Goal: Find specific page/section: Find specific page/section

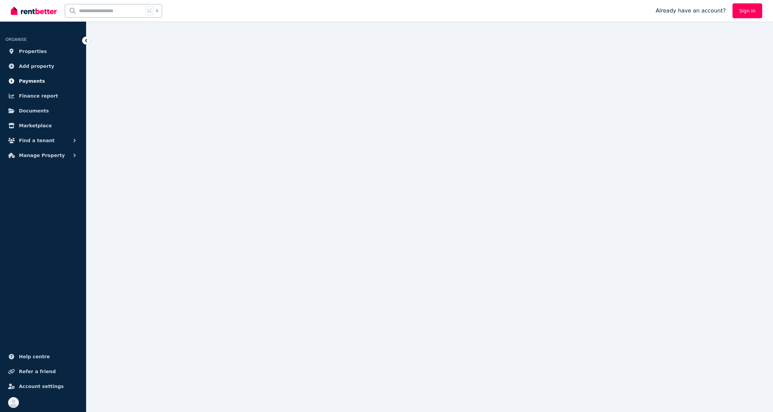
click at [36, 76] on link "Payments" at bounding box center [42, 80] width 75 height 13
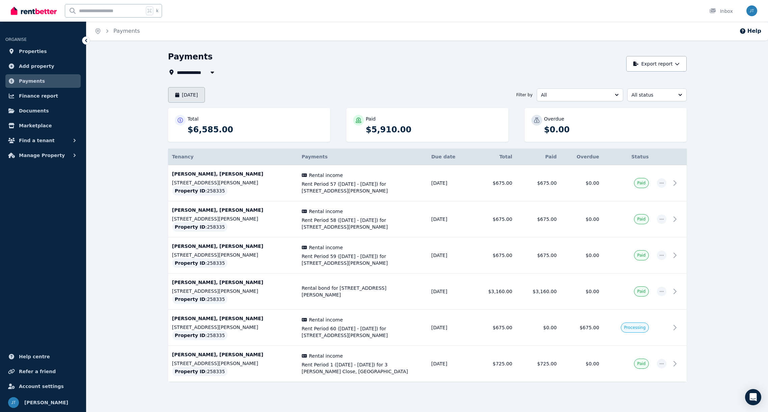
click at [205, 94] on button "[DATE]" at bounding box center [186, 95] width 37 height 16
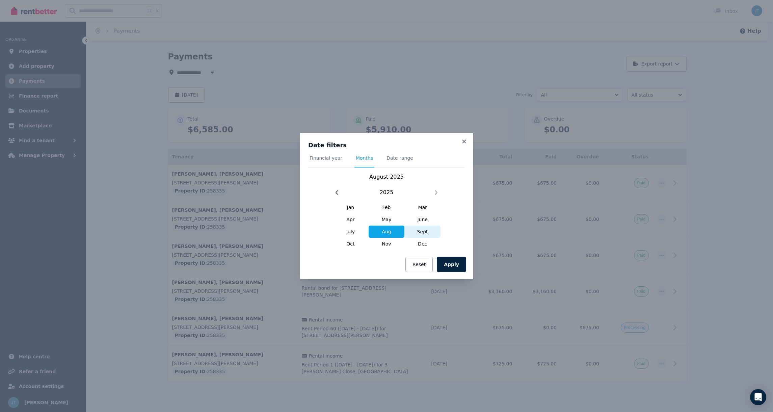
click at [422, 233] on span "Sept" at bounding box center [422, 231] width 36 height 12
click at [454, 263] on button "Apply" at bounding box center [451, 264] width 29 height 16
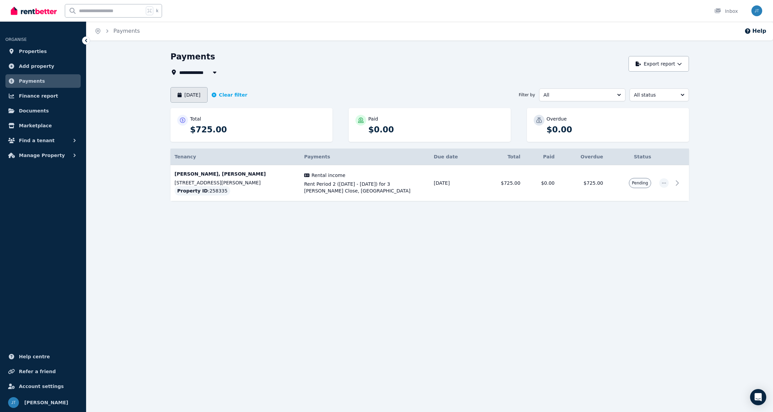
click at [208, 97] on button "[DATE]" at bounding box center [188, 95] width 37 height 16
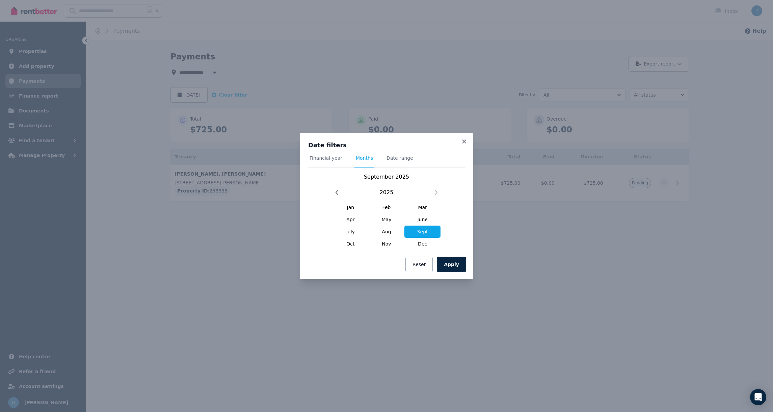
click at [459, 143] on h3 "Date filters" at bounding box center [386, 145] width 157 height 8
click at [461, 142] on icon at bounding box center [464, 141] width 7 height 6
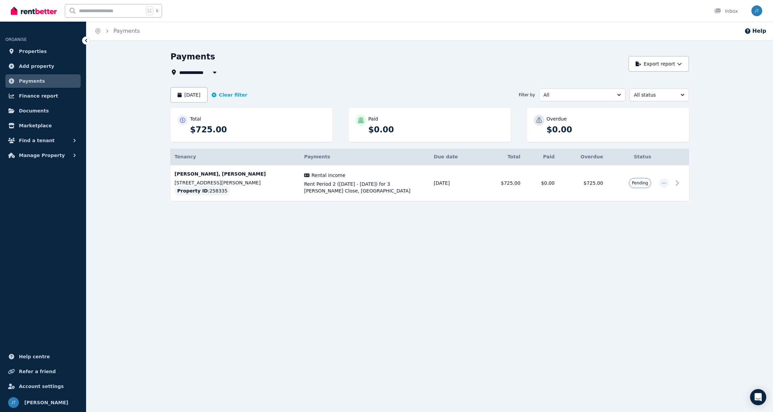
click at [211, 71] on icon "button" at bounding box center [214, 72] width 7 height 5
click at [207, 94] on span "[STREET_ADDRESS][PERSON_NAME]" at bounding box center [217, 97] width 68 height 7
type input "**********"
click at [671, 102] on div "[DATE] Clear filter Filter by All All status" at bounding box center [429, 95] width 518 height 16
click at [33, 82] on span "Payments" at bounding box center [32, 81] width 26 height 8
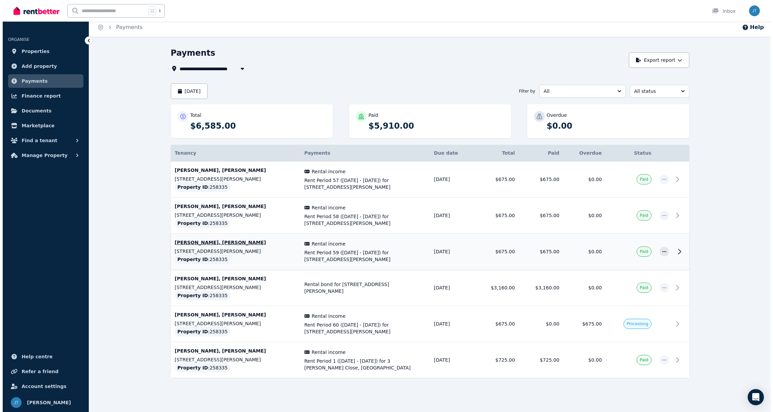
scroll to position [6, 0]
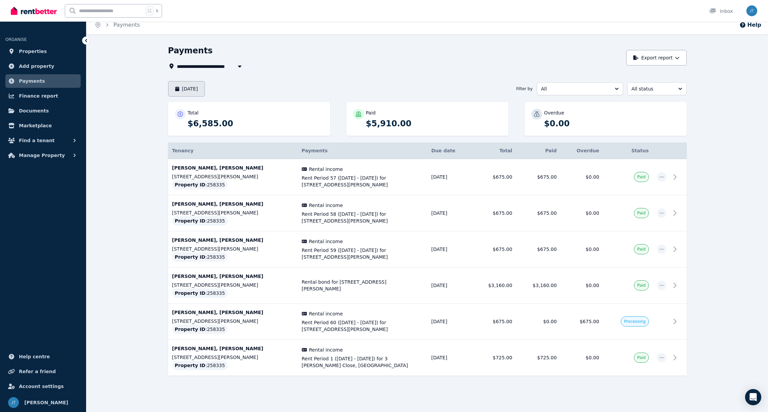
click at [205, 89] on button "[DATE]" at bounding box center [186, 89] width 37 height 16
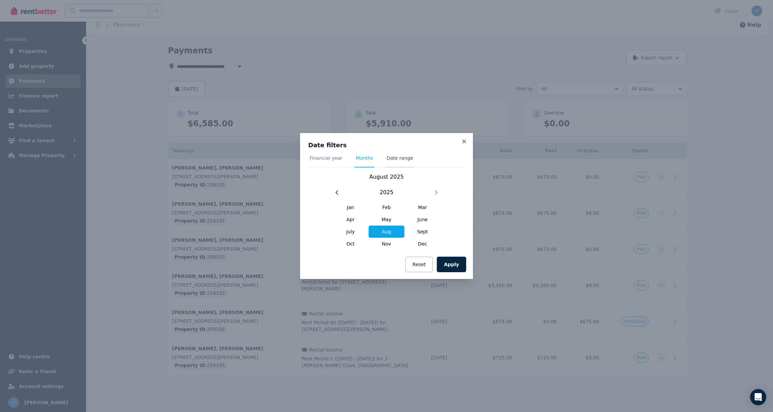
click at [396, 161] on span "Date range" at bounding box center [399, 158] width 27 height 7
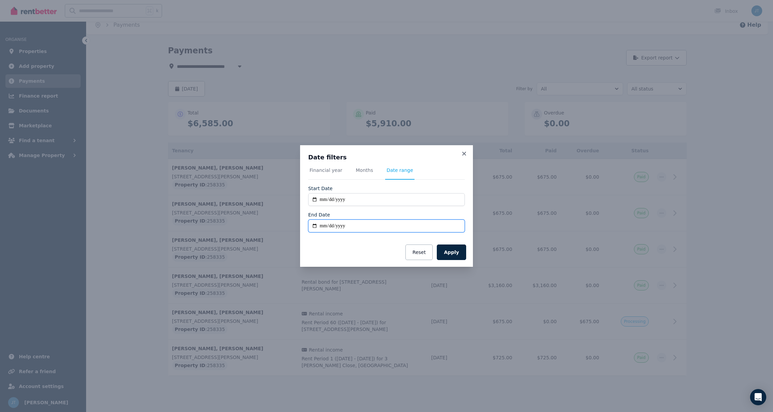
click at [347, 223] on input "End Date" at bounding box center [386, 225] width 157 height 13
click at [317, 227] on input "End Date" at bounding box center [386, 225] width 157 height 13
click at [320, 227] on input "End Date" at bounding box center [386, 225] width 157 height 13
click at [350, 230] on input "End Date" at bounding box center [386, 225] width 157 height 13
click at [463, 153] on icon at bounding box center [464, 154] width 7 height 6
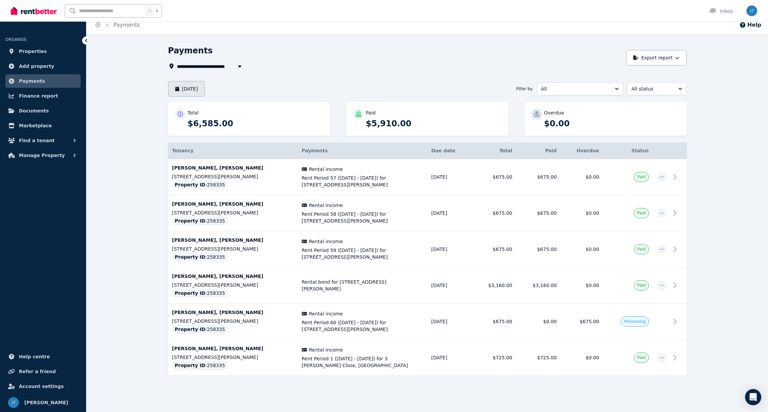
click at [194, 87] on button "[DATE]" at bounding box center [186, 89] width 37 height 16
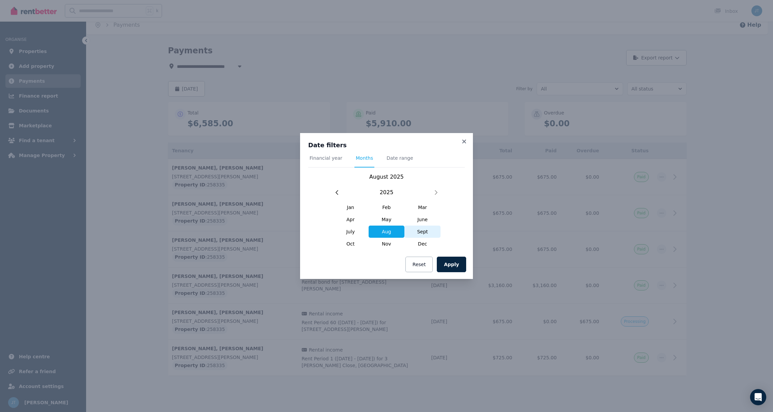
click at [422, 235] on span "Sept" at bounding box center [422, 231] width 36 height 12
click at [455, 263] on button "Apply" at bounding box center [451, 264] width 29 height 16
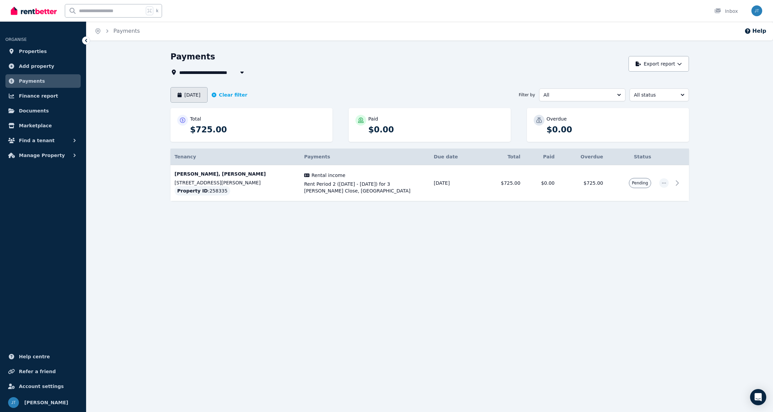
click at [208, 99] on button "[DATE]" at bounding box center [188, 95] width 37 height 16
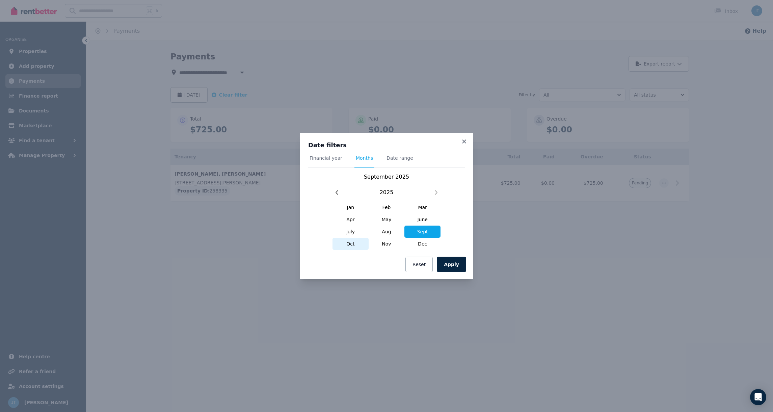
click at [349, 245] on span "Oct" at bounding box center [350, 244] width 36 height 12
click at [464, 268] on button "Apply" at bounding box center [451, 264] width 29 height 16
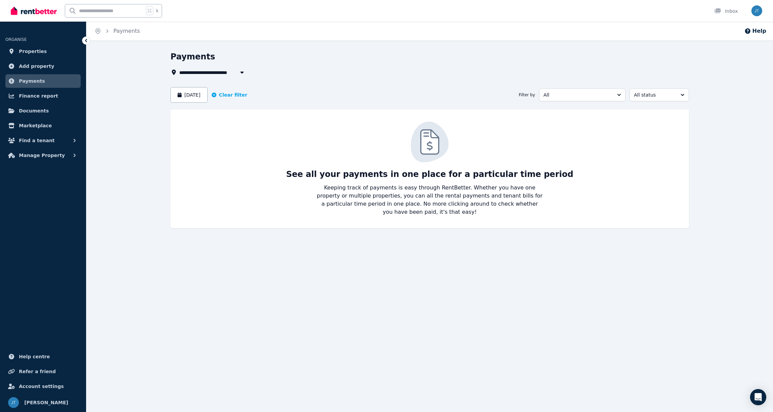
click at [245, 99] on div "[DATE] Clear filter" at bounding box center [208, 95] width 77 height 16
click at [245, 94] on button "Clear filter" at bounding box center [230, 94] width 36 height 7
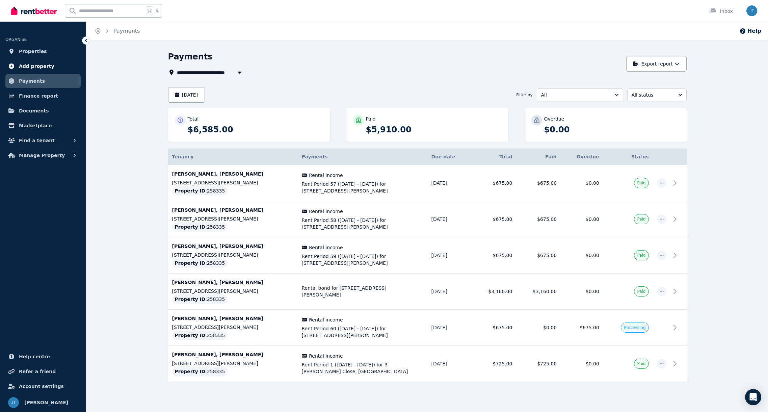
click at [38, 65] on span "Add property" at bounding box center [36, 66] width 35 height 8
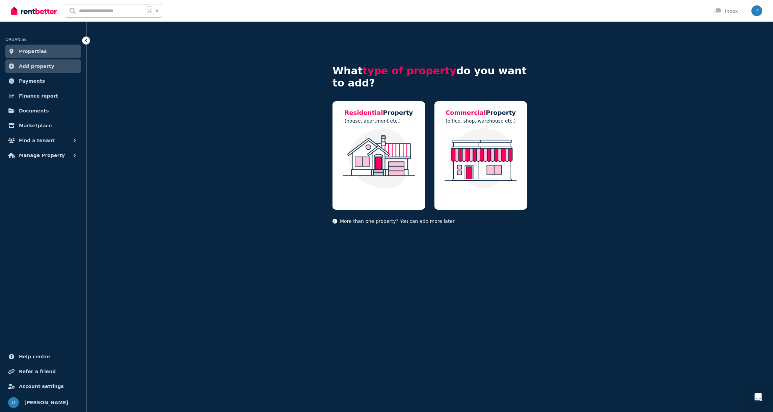
click at [29, 51] on span "Properties" at bounding box center [33, 51] width 28 height 8
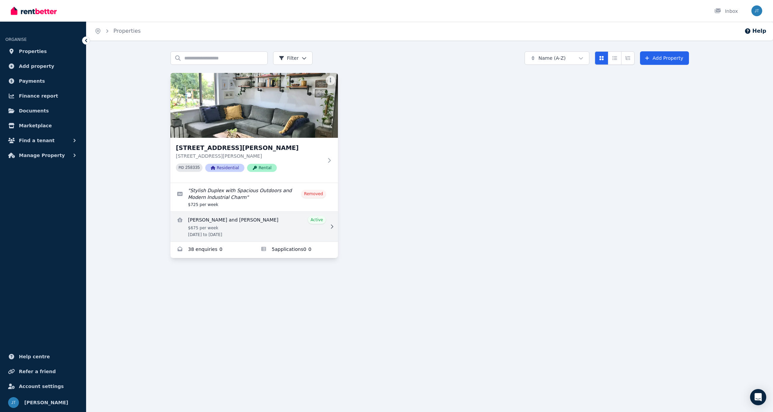
click at [243, 219] on link "View details for Taine Walden and Himiona Davis" at bounding box center [253, 227] width 167 height 30
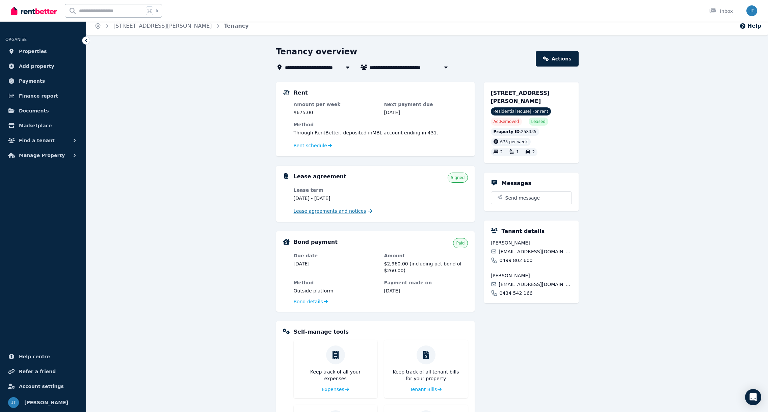
scroll to position [8, 0]
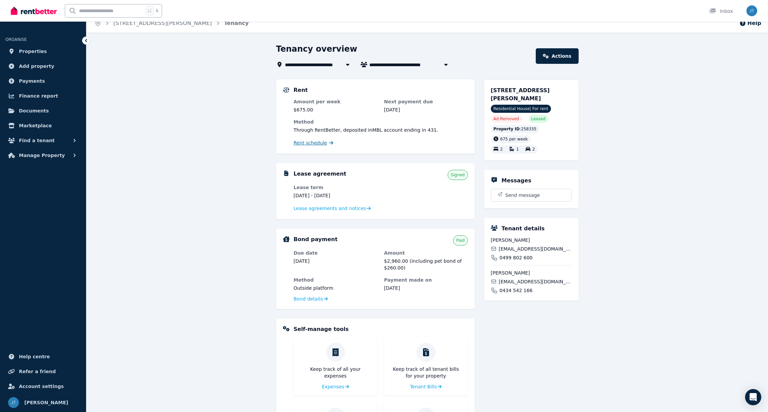
click at [321, 141] on span "Rent schedule" at bounding box center [310, 142] width 33 height 7
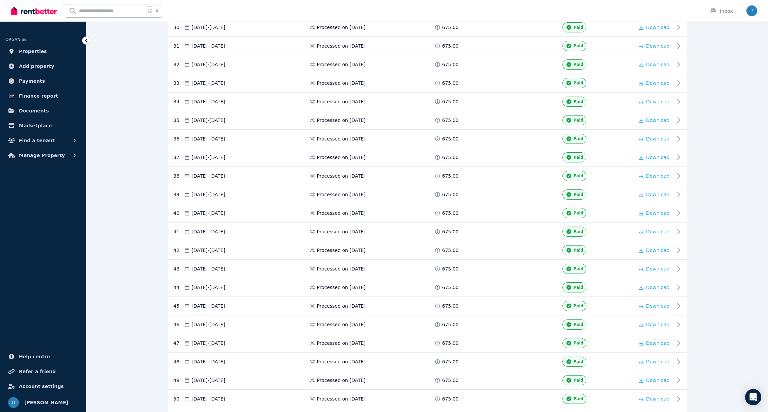
scroll to position [954, 0]
